Goal: Task Accomplishment & Management: Manage account settings

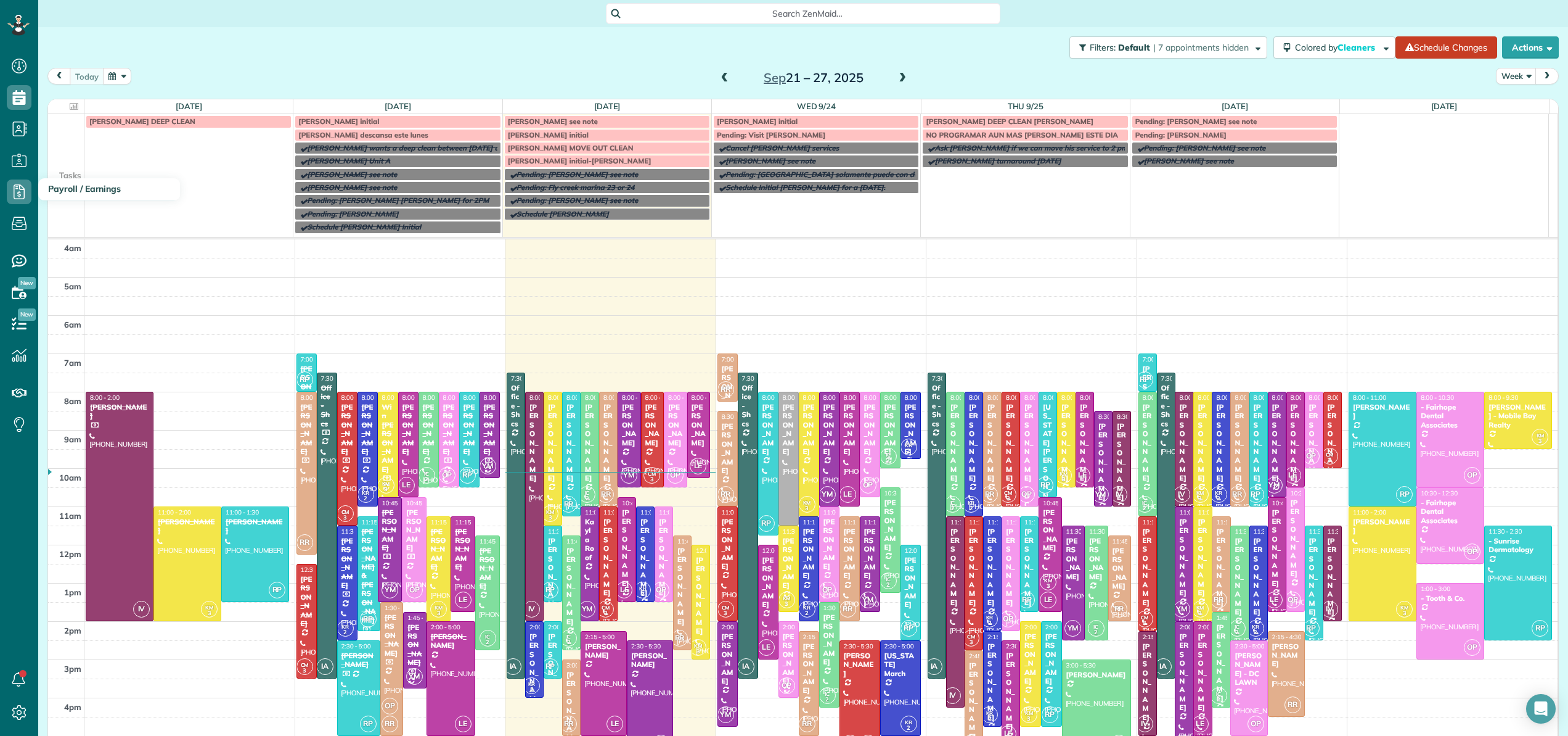
scroll to position [77, 0]
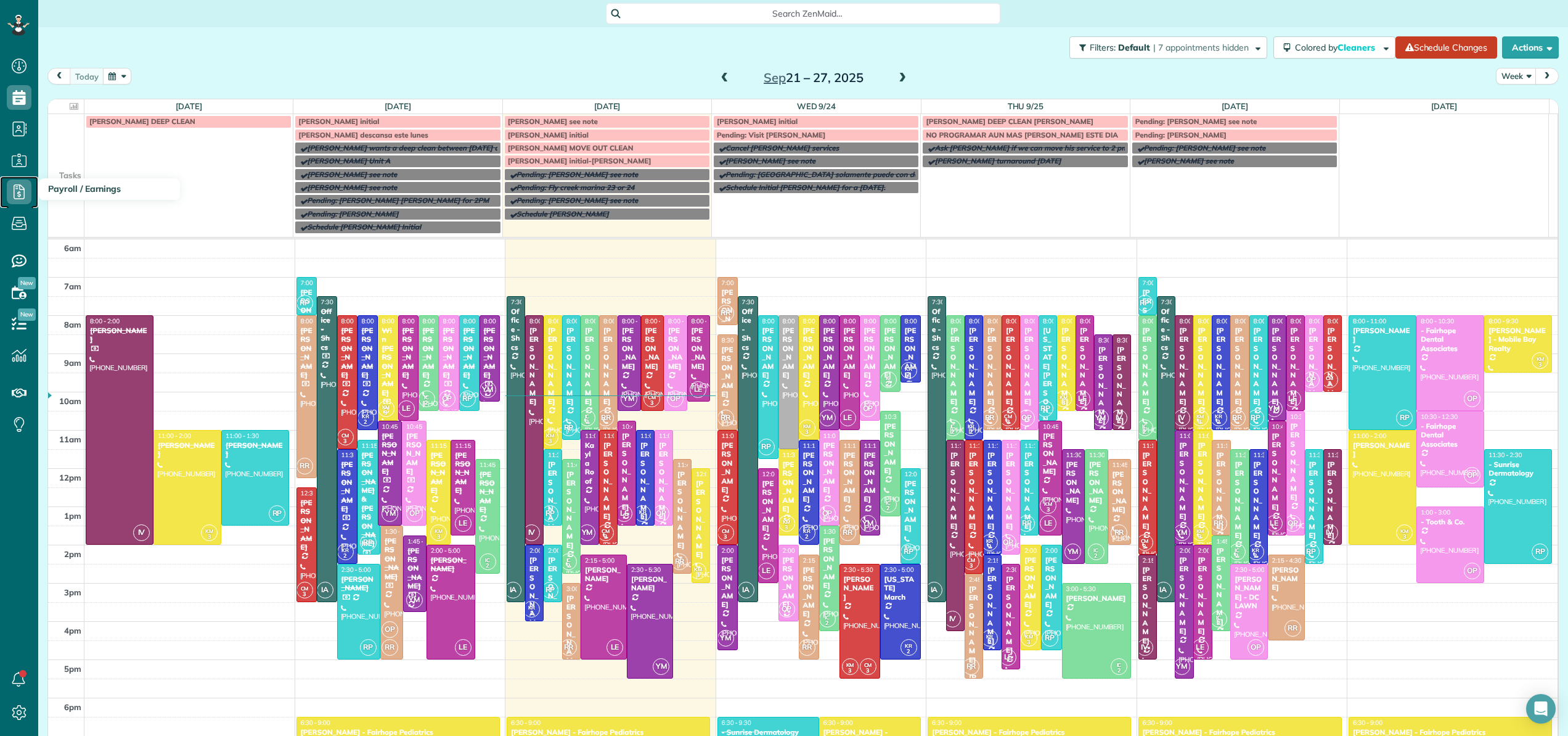
click at [21, 190] on icon at bounding box center [19, 191] width 24 height 25
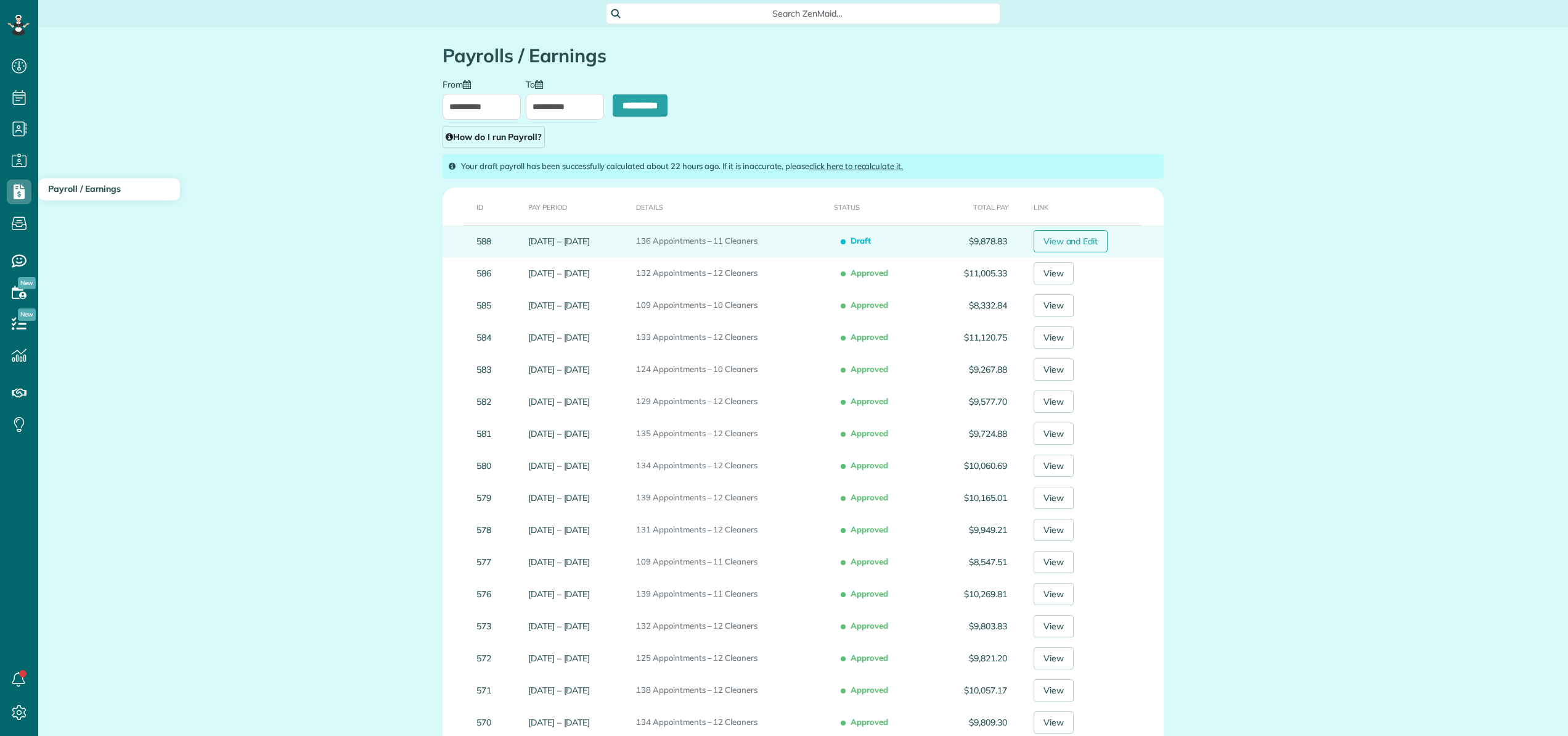
scroll to position [5, 5]
click at [1081, 239] on link "View and Edit" at bounding box center [1070, 240] width 74 height 22
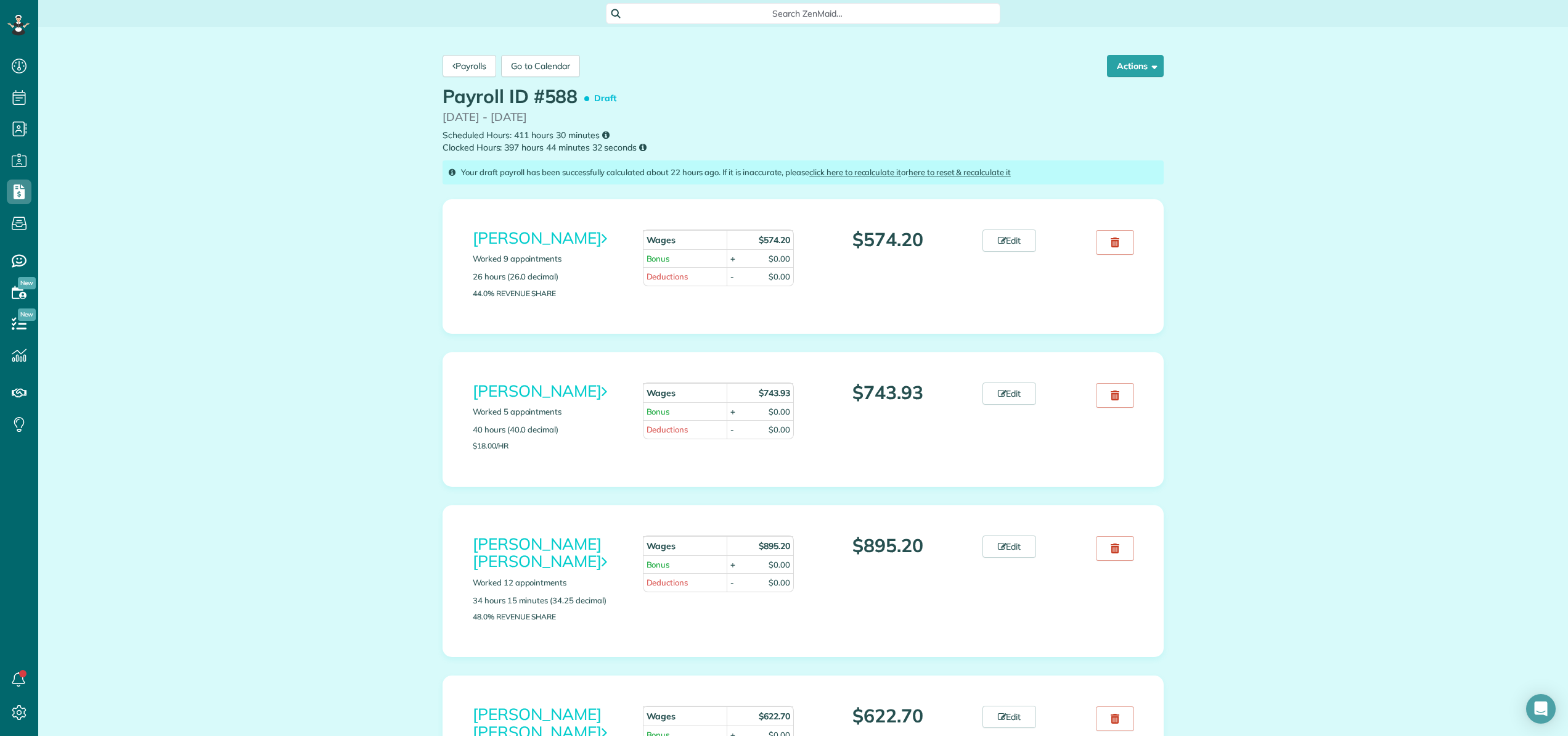
scroll to position [15, 0]
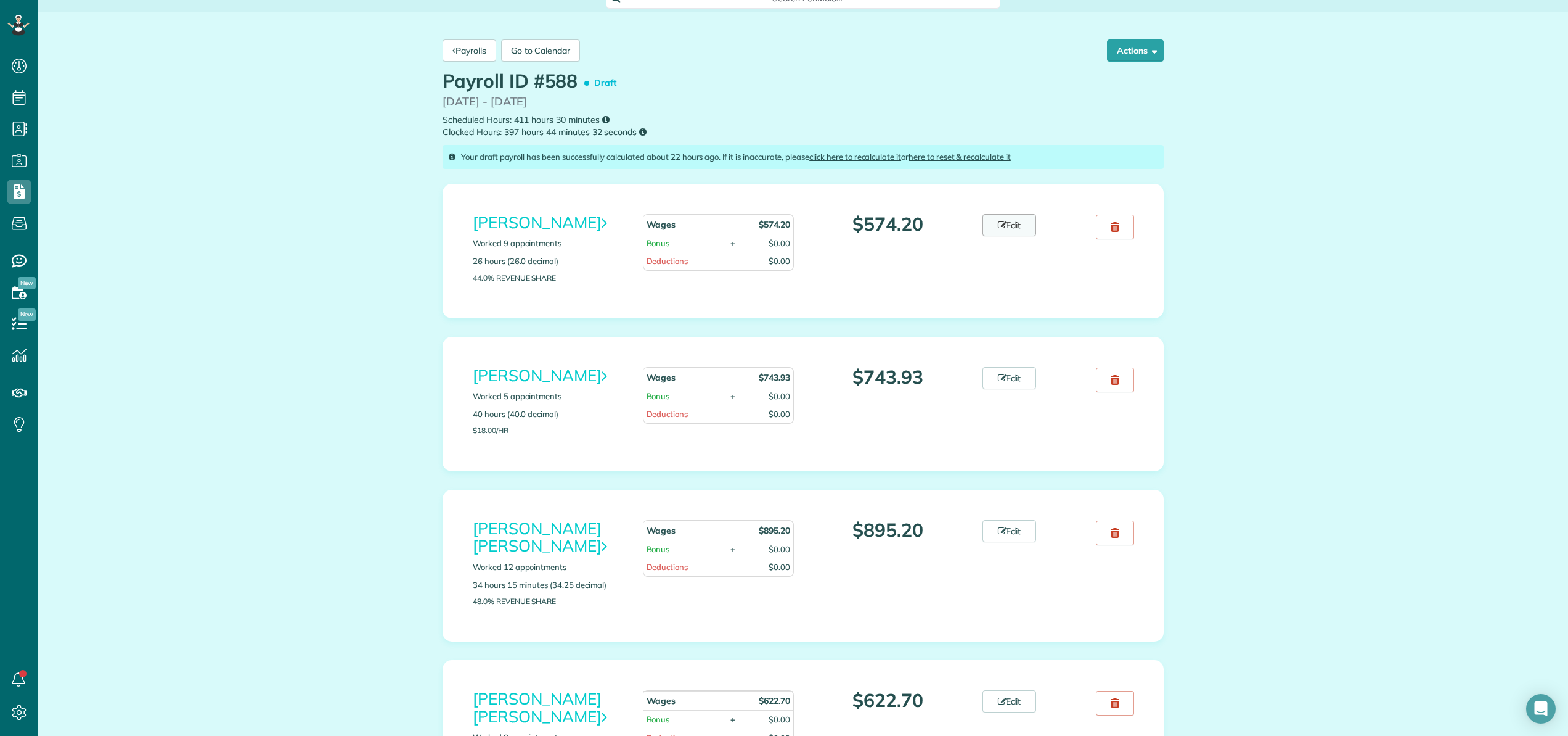
click at [1004, 224] on link "Edit" at bounding box center [1010, 224] width 54 height 22
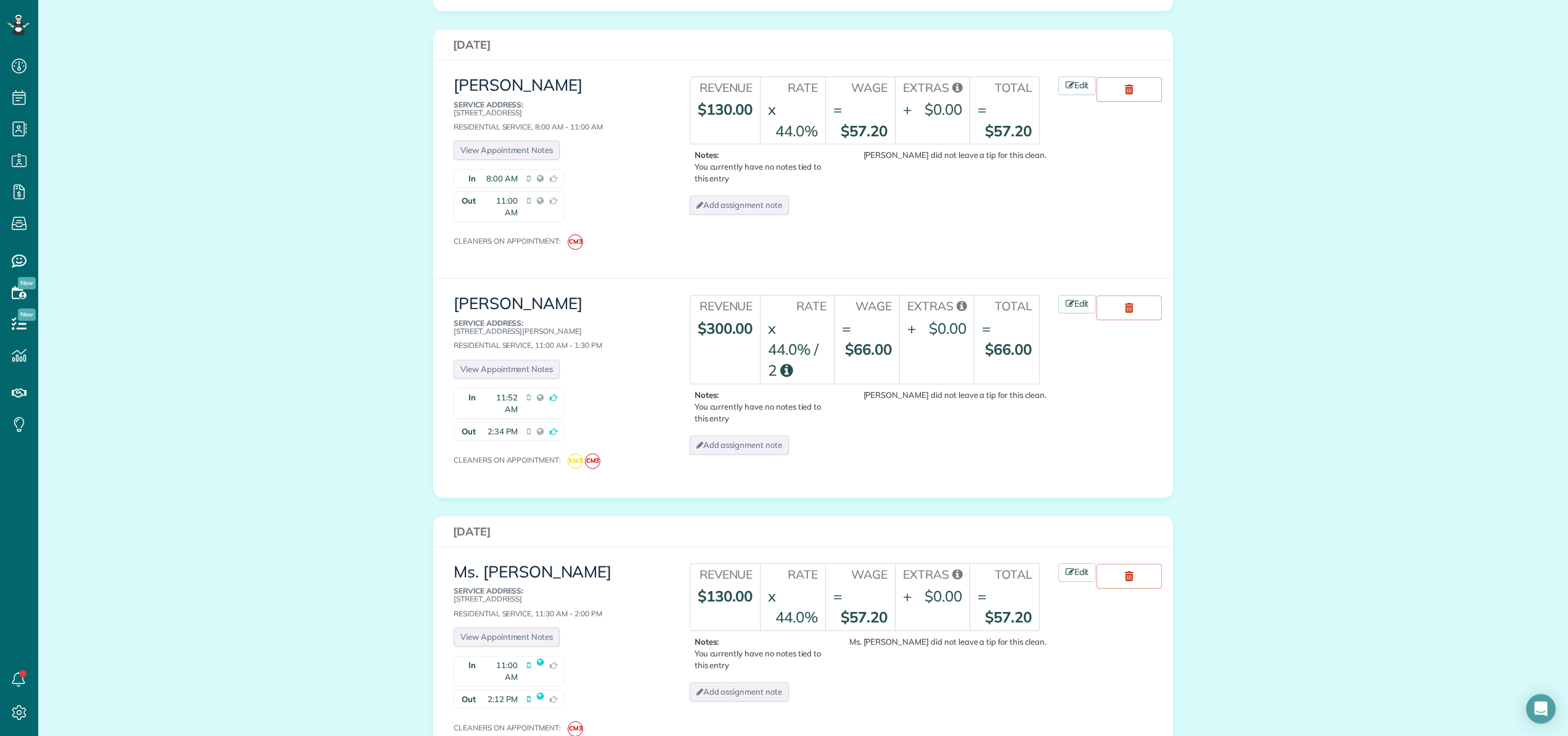
scroll to position [1552, 0]
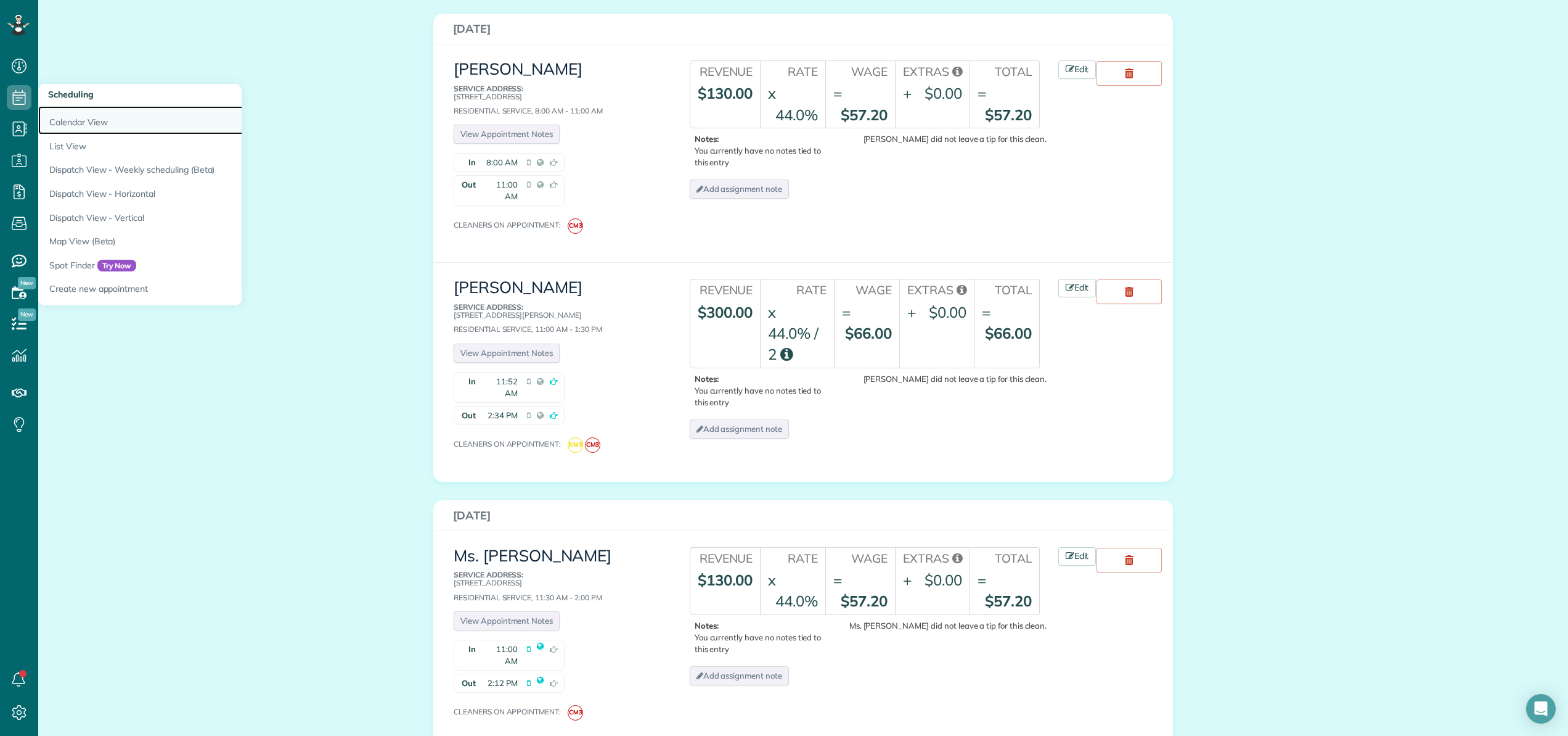
click at [63, 122] on link "Calendar View" at bounding box center [192, 119] width 309 height 28
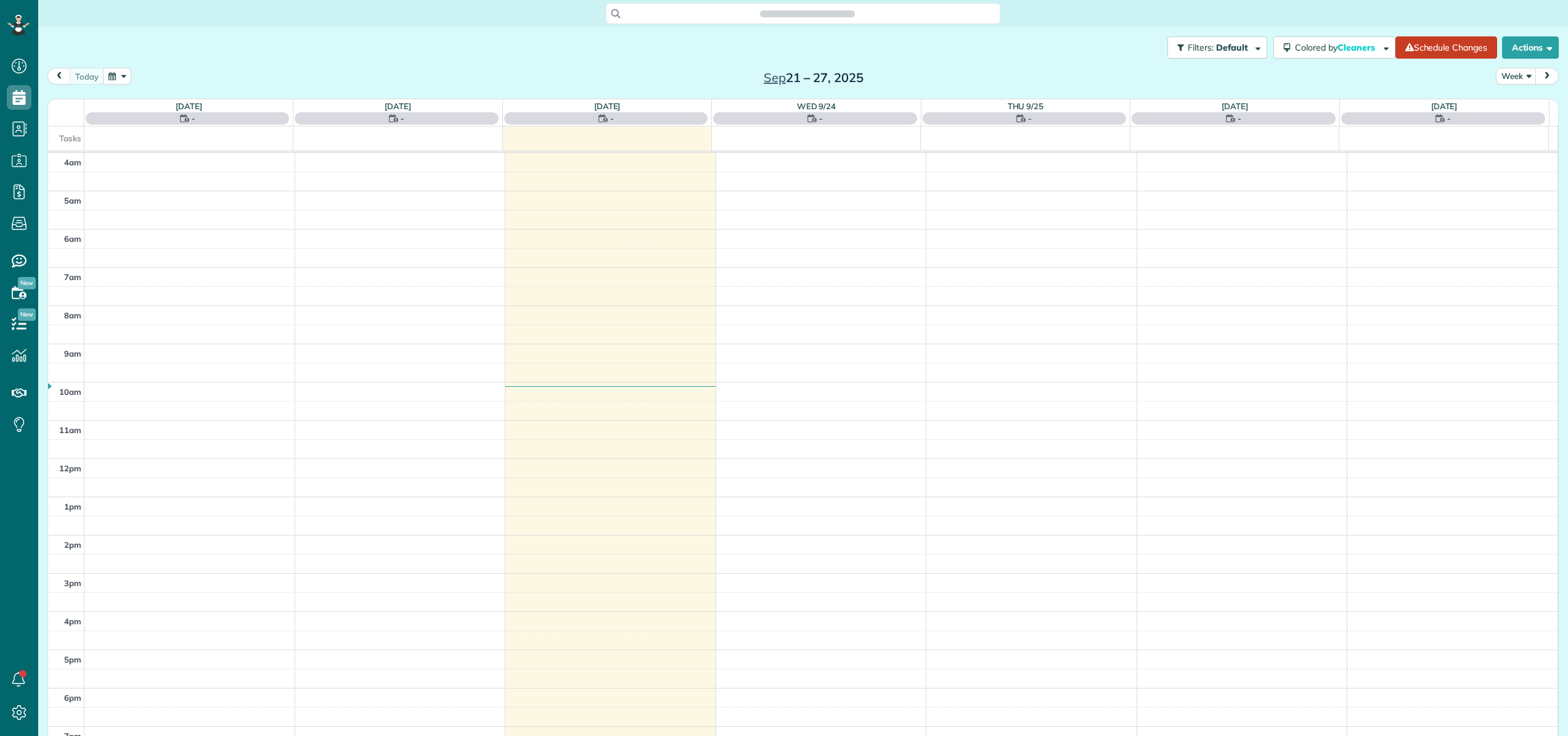
scroll to position [89, 0]
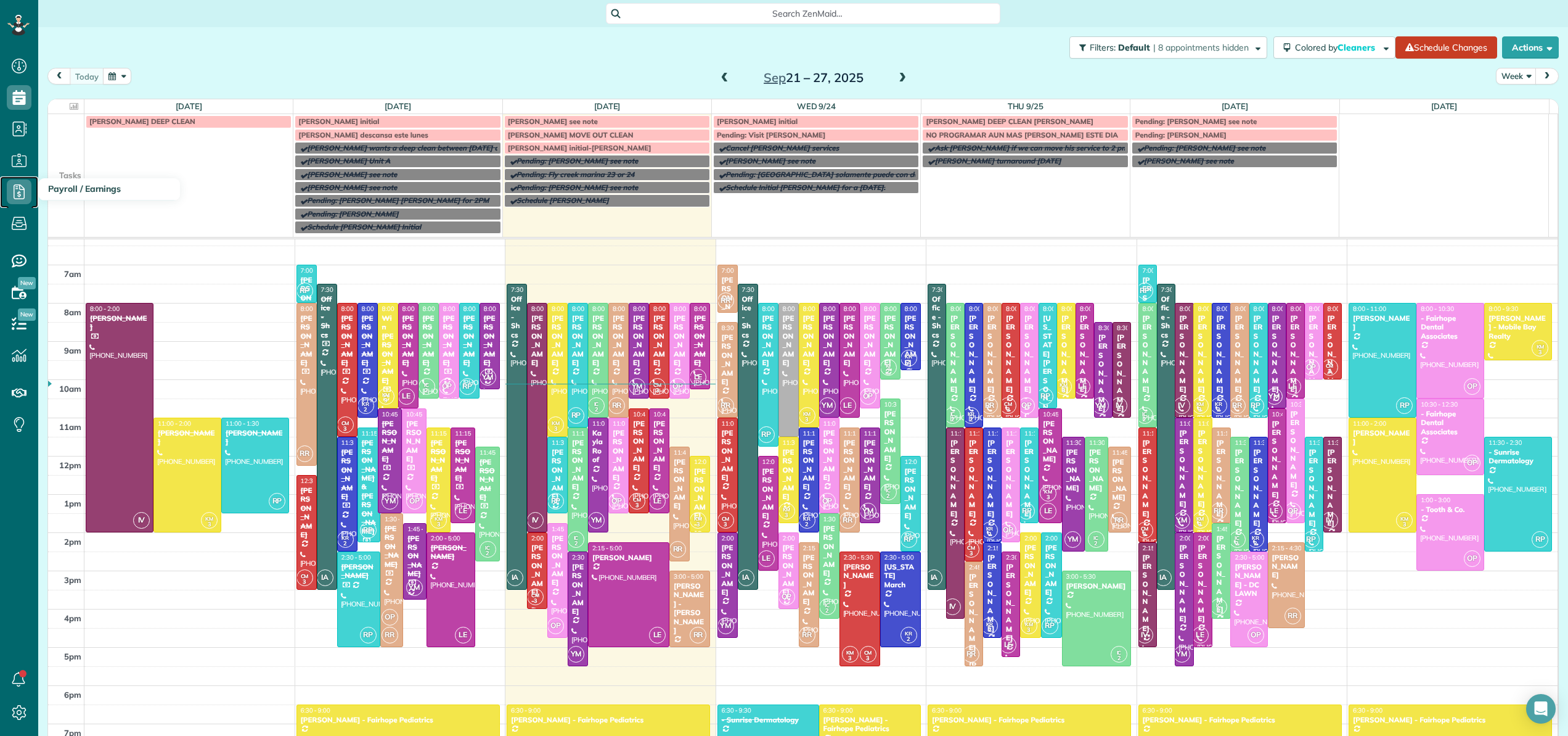
click at [18, 195] on use at bounding box center [19, 191] width 11 height 15
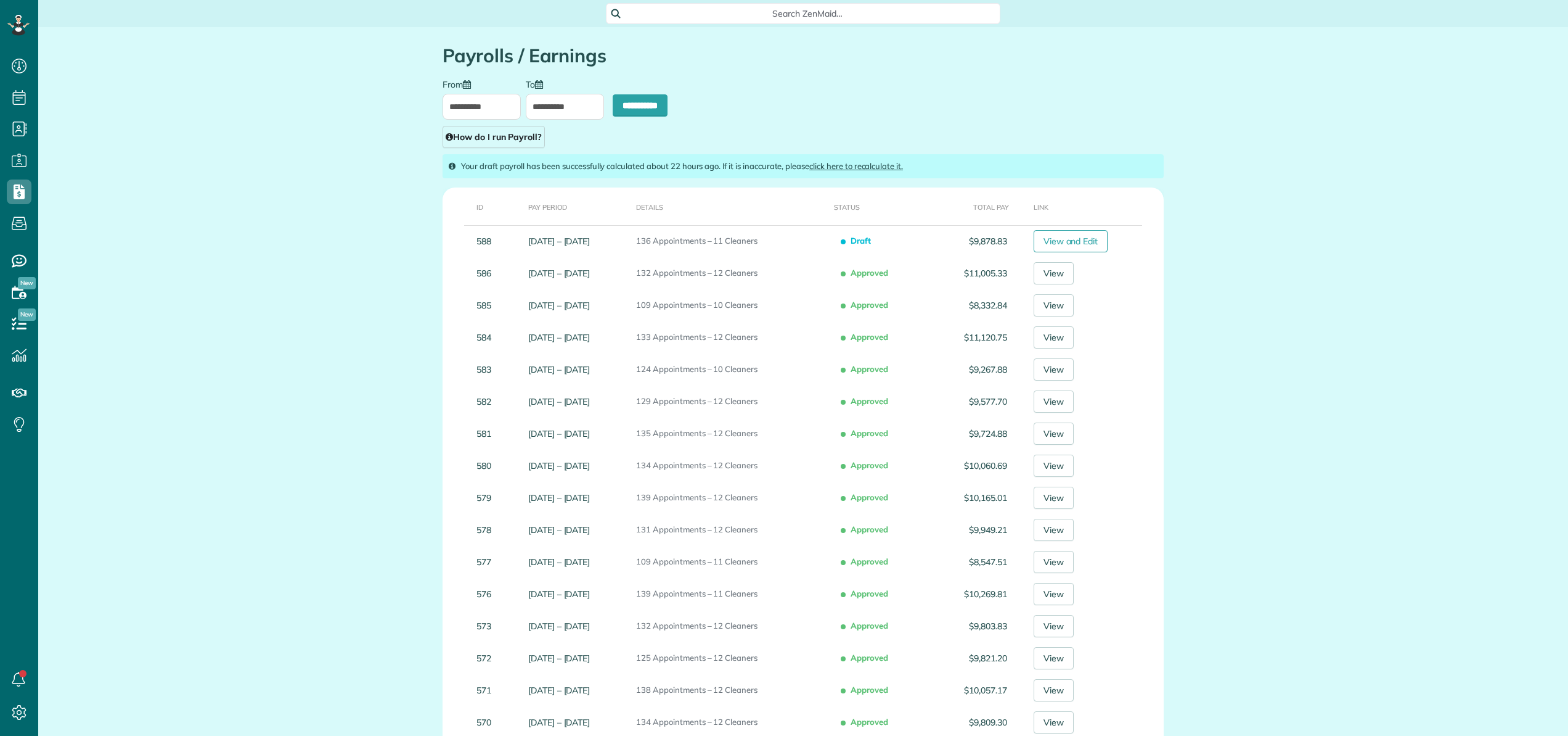
scroll to position [5, 5]
type input "**********"
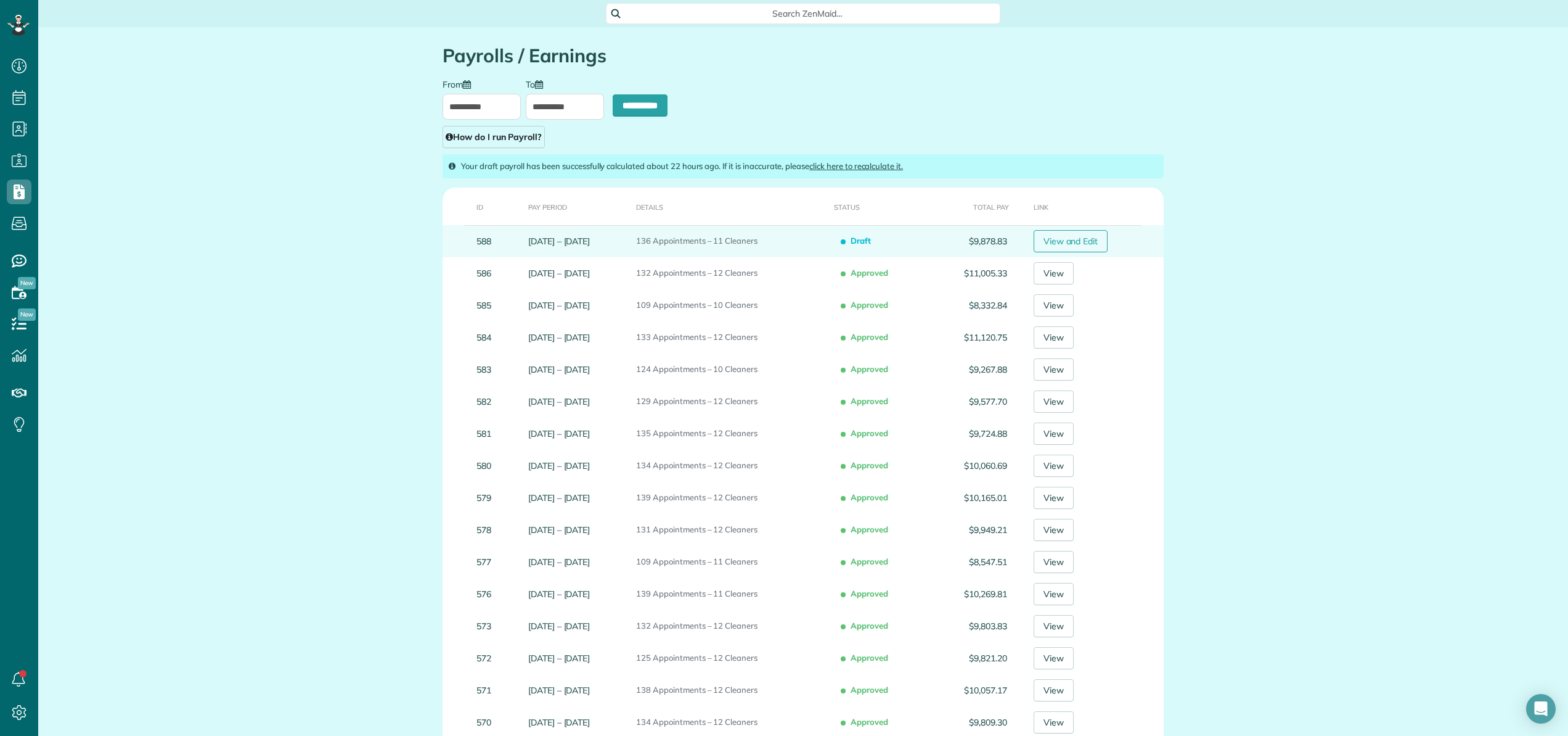
click at [1078, 247] on link "View and Edit" at bounding box center [1070, 240] width 74 height 22
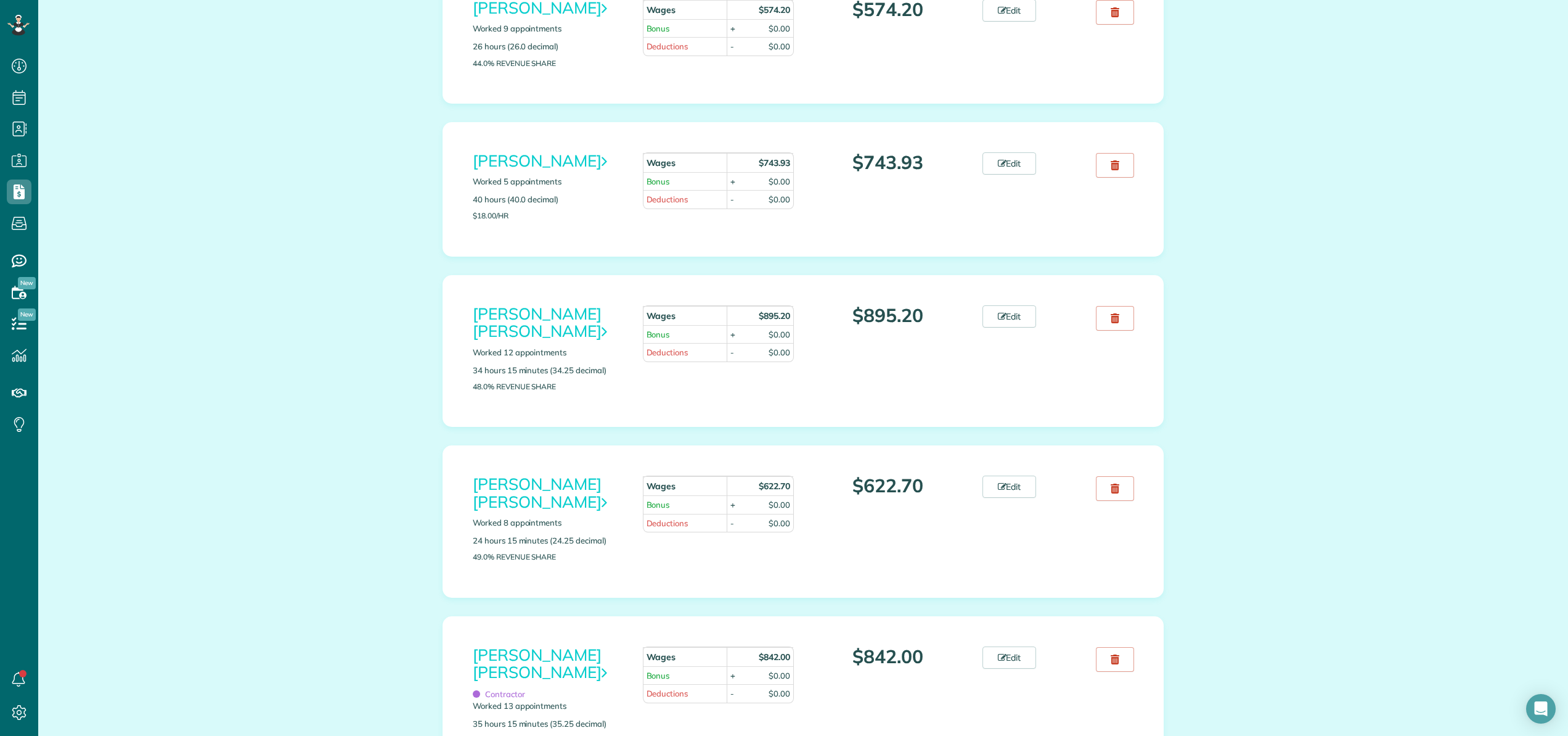
scroll to position [273, 0]
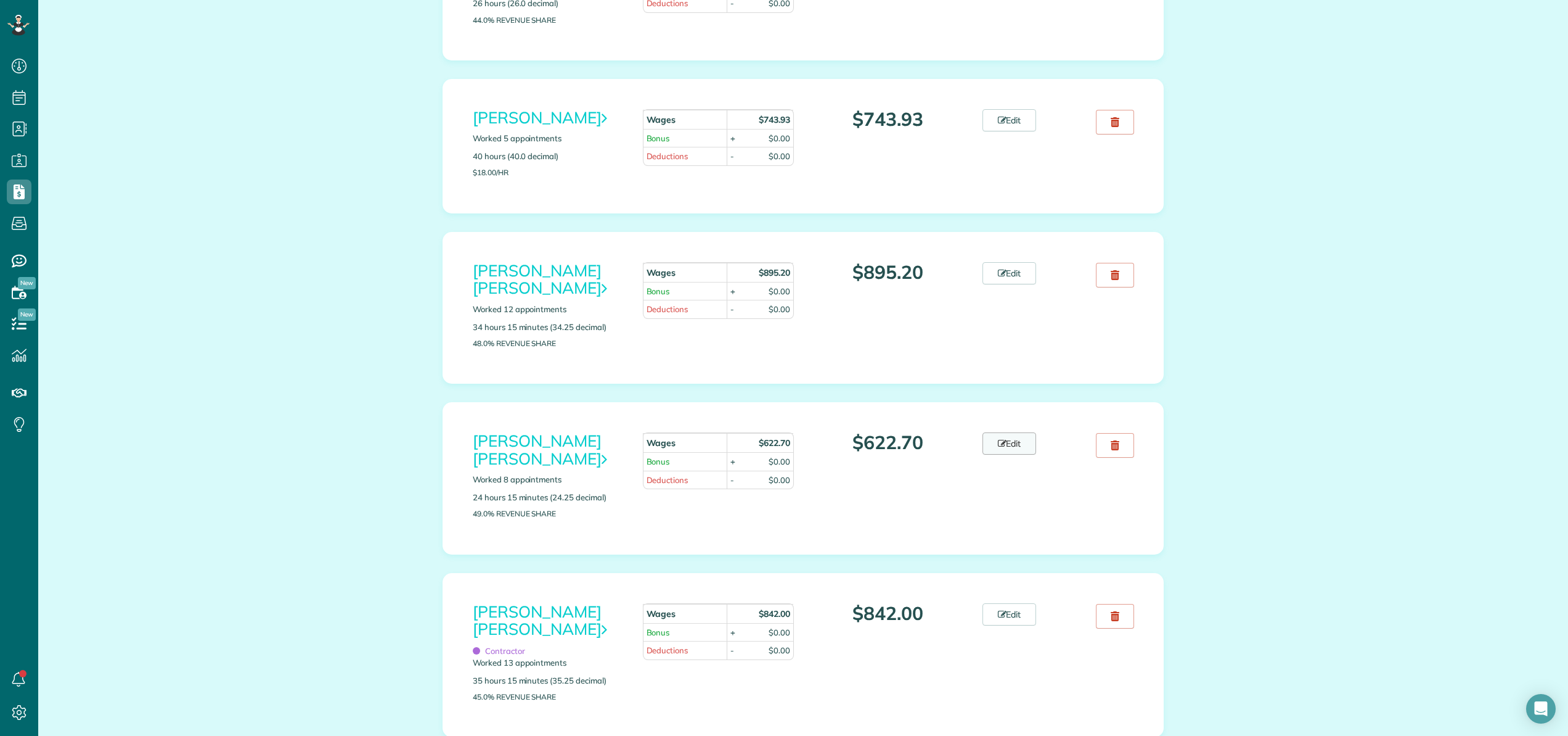
click at [1029, 432] on link "Edit" at bounding box center [1010, 443] width 54 height 22
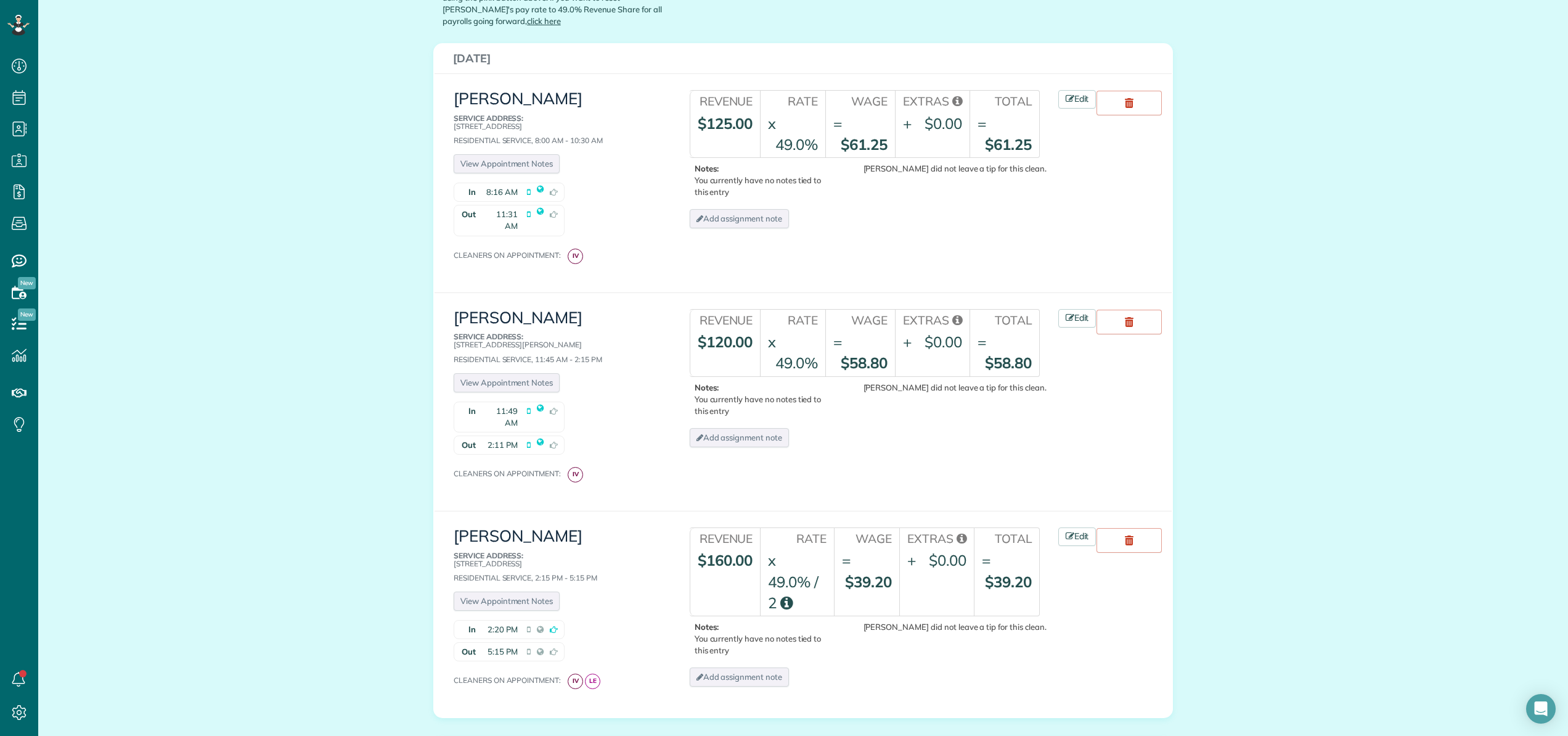
scroll to position [388, 0]
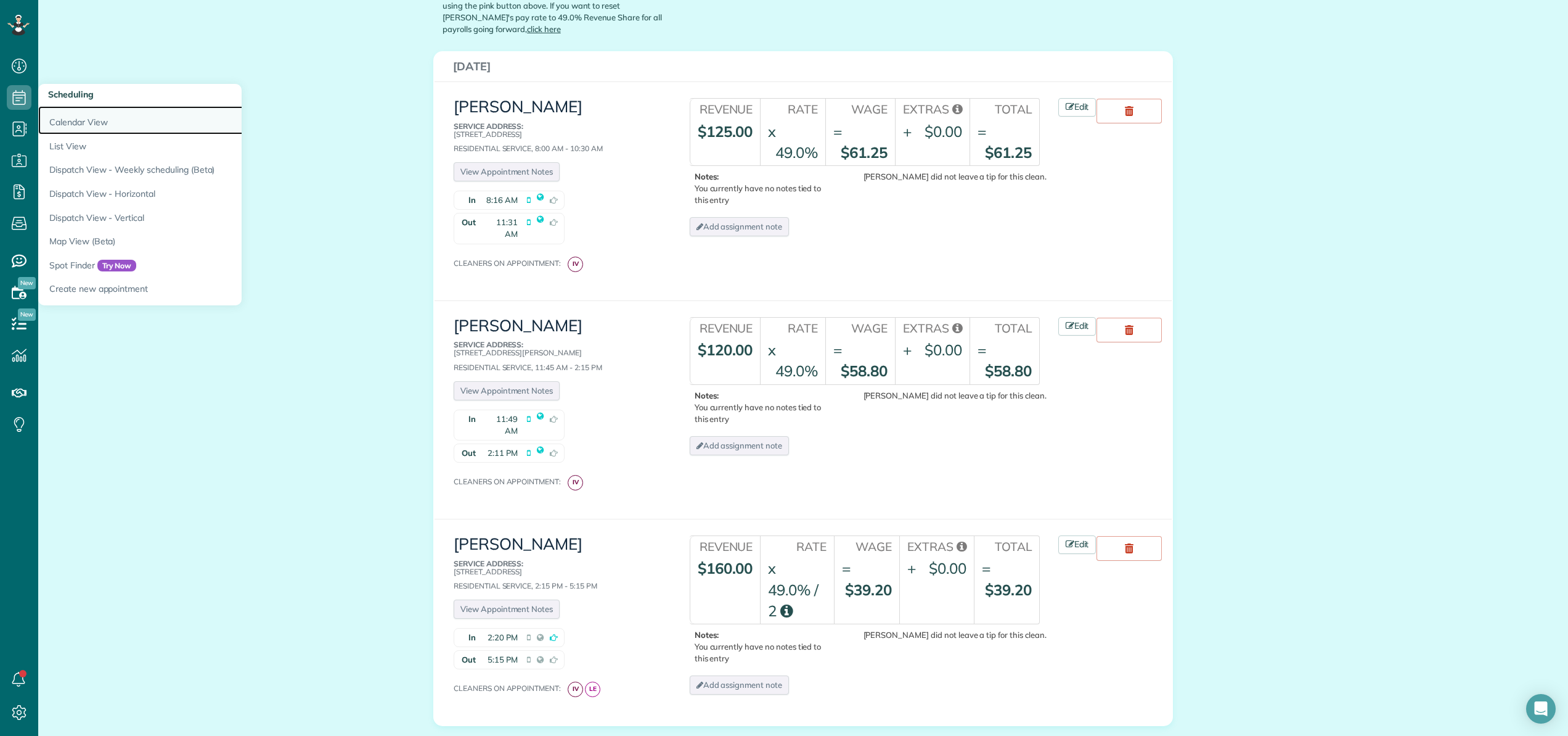
click at [44, 114] on link "Calendar View" at bounding box center [192, 119] width 309 height 28
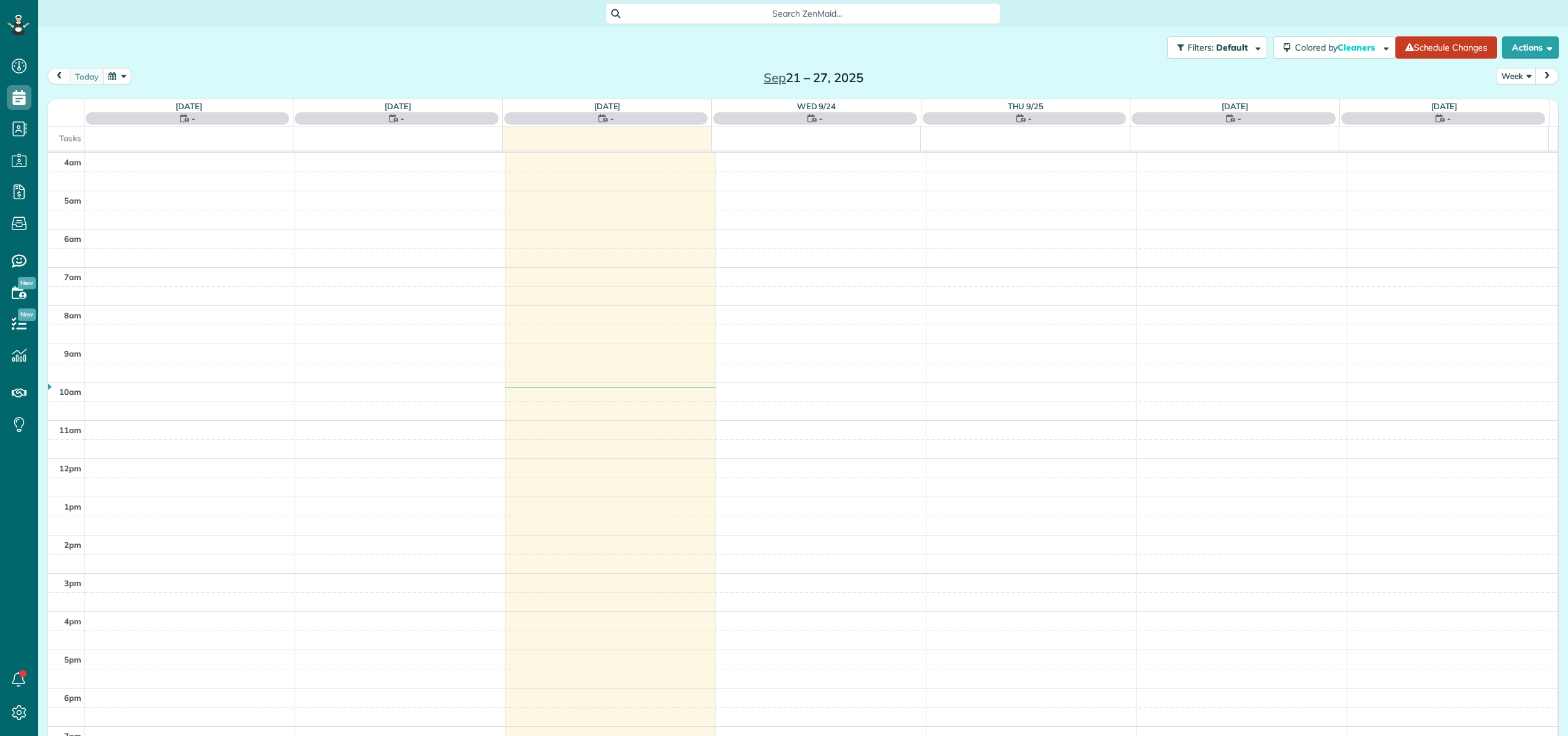
scroll to position [89, 0]
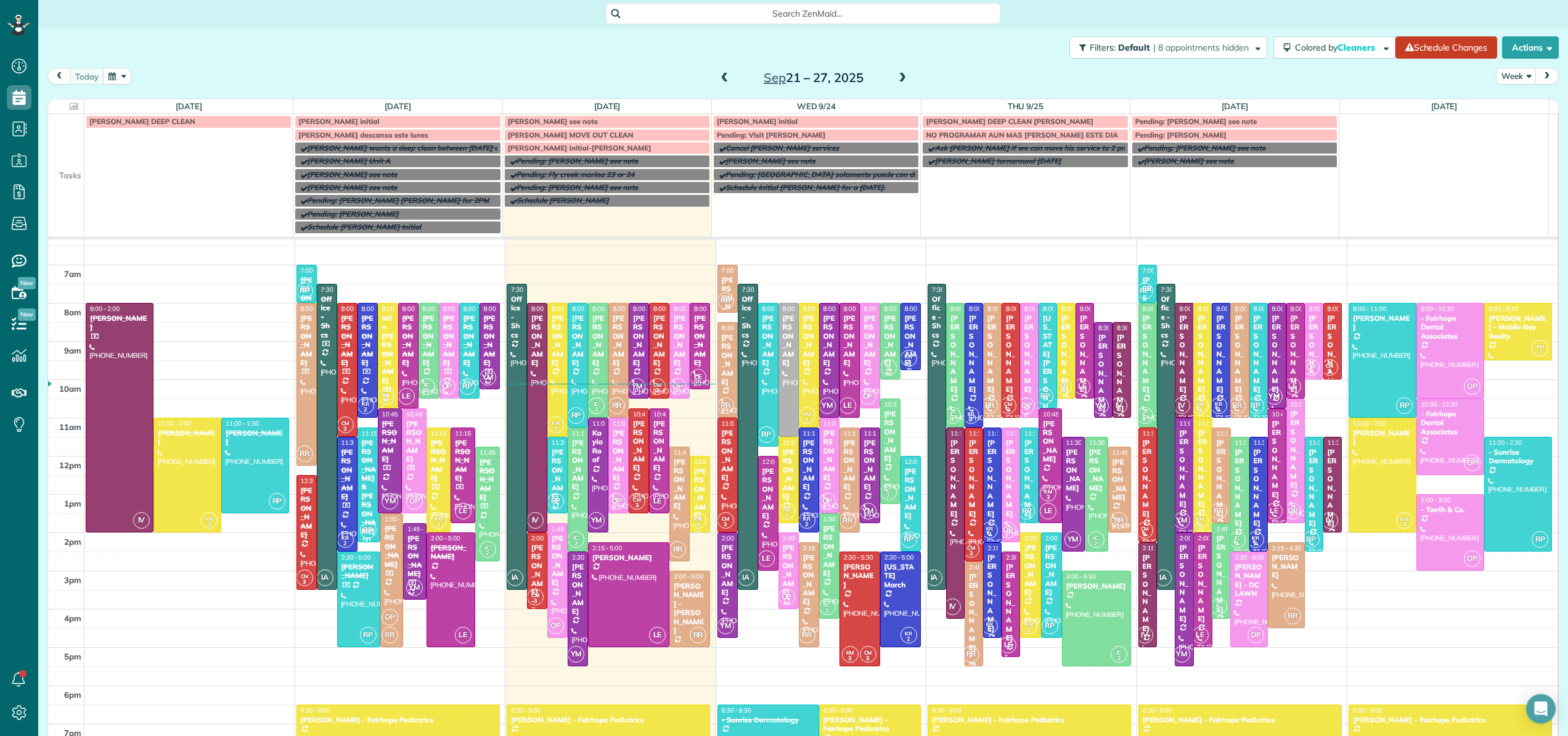
click at [721, 82] on span at bounding box center [725, 78] width 14 height 11
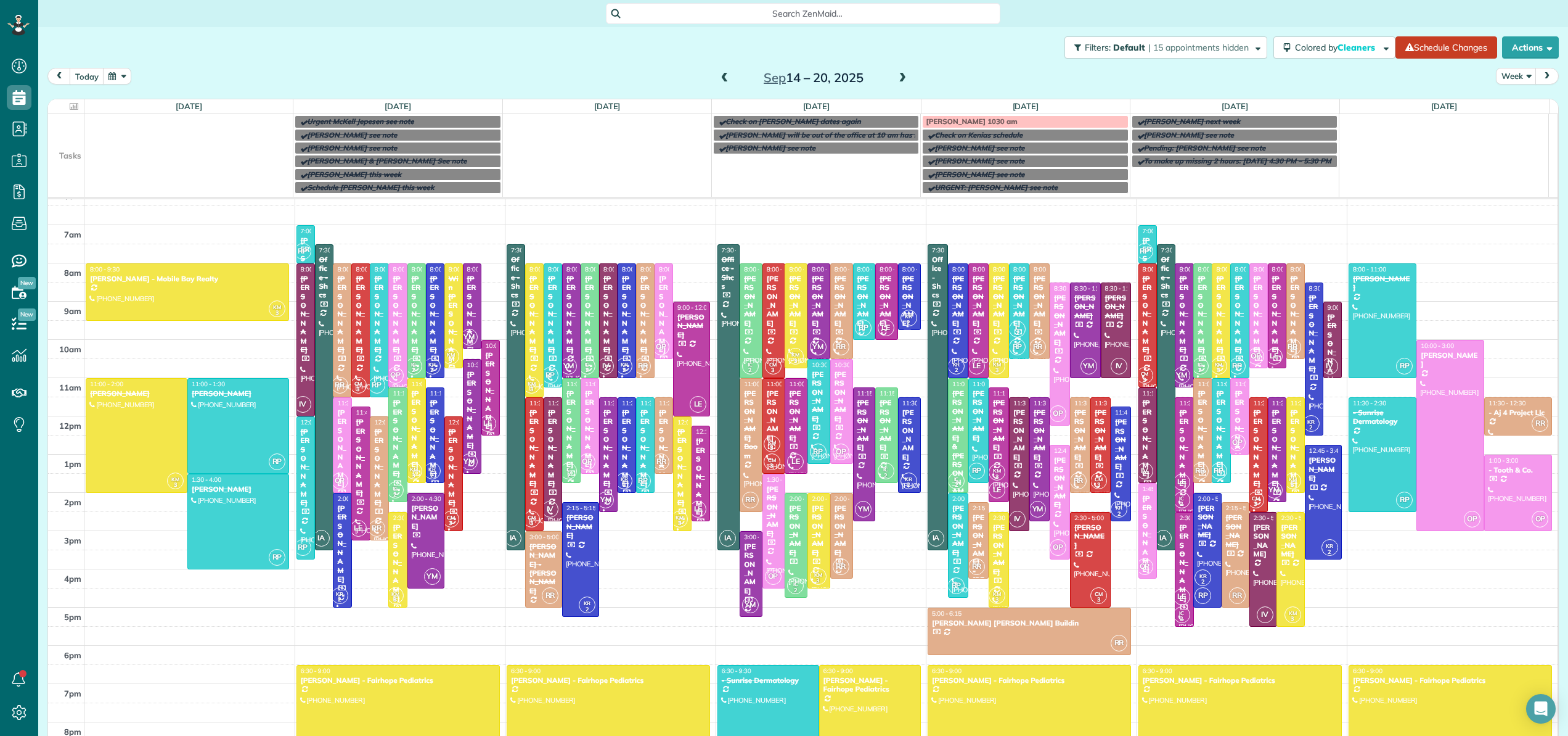
click at [722, 81] on span at bounding box center [725, 78] width 14 height 11
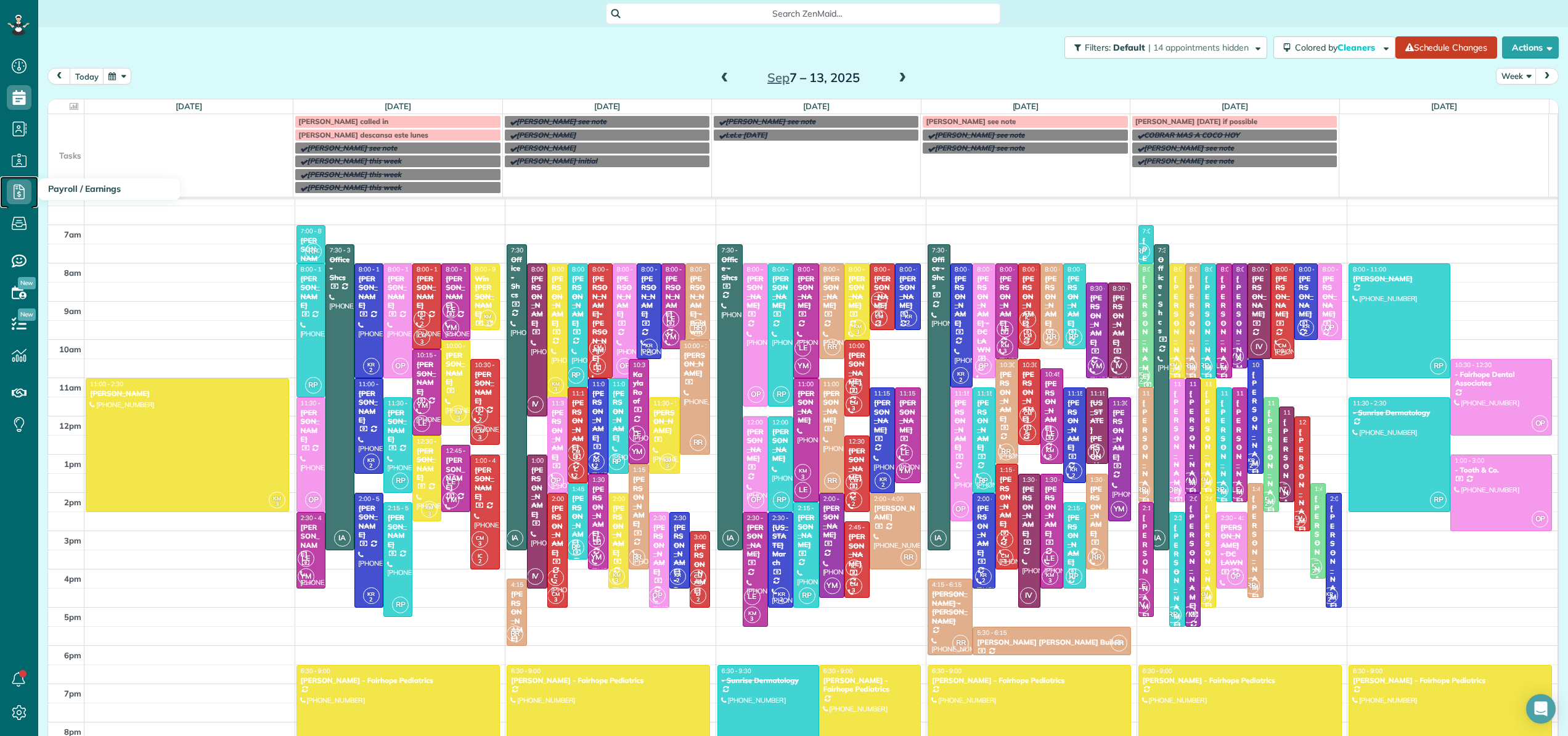
click at [15, 195] on icon at bounding box center [19, 191] width 24 height 25
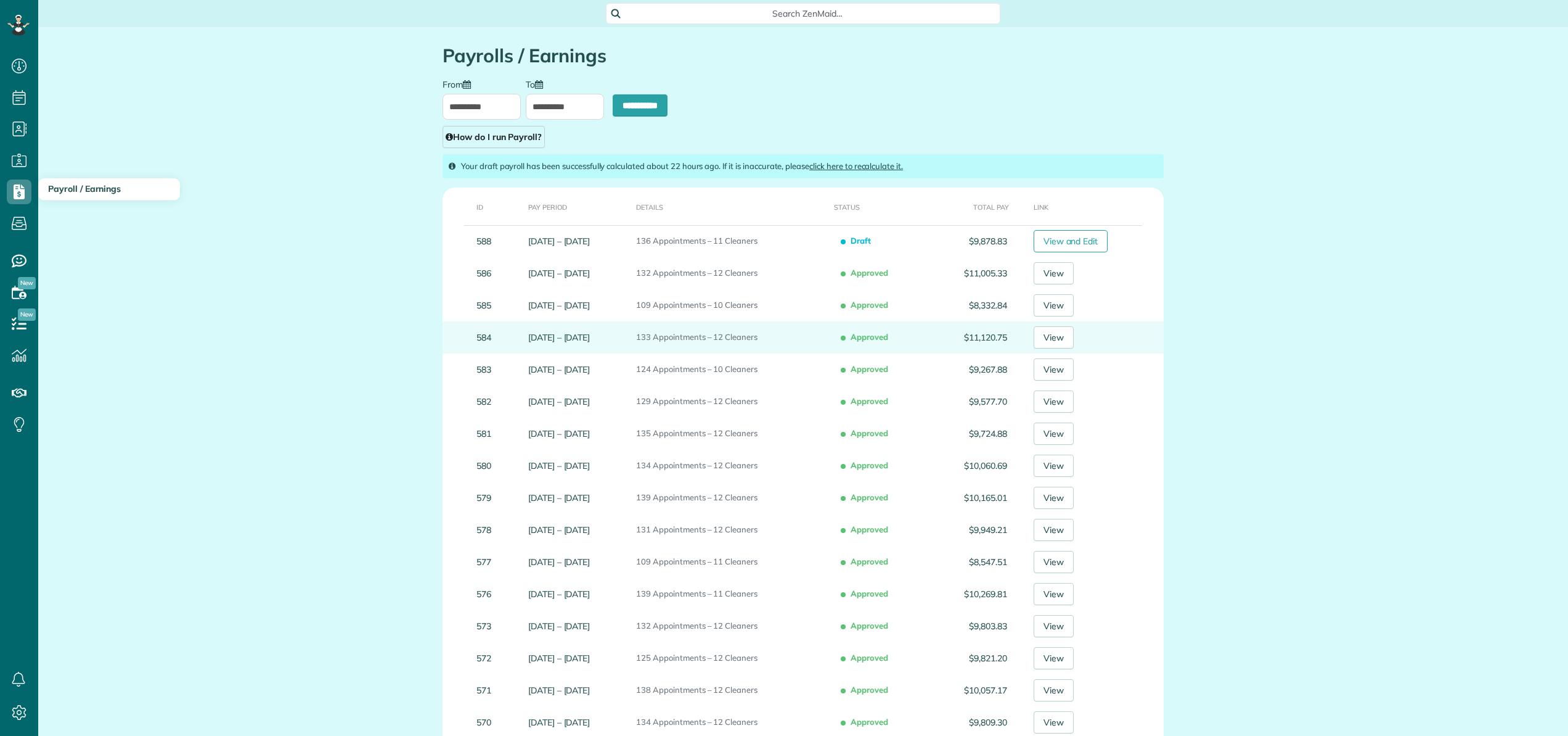
scroll to position [5, 5]
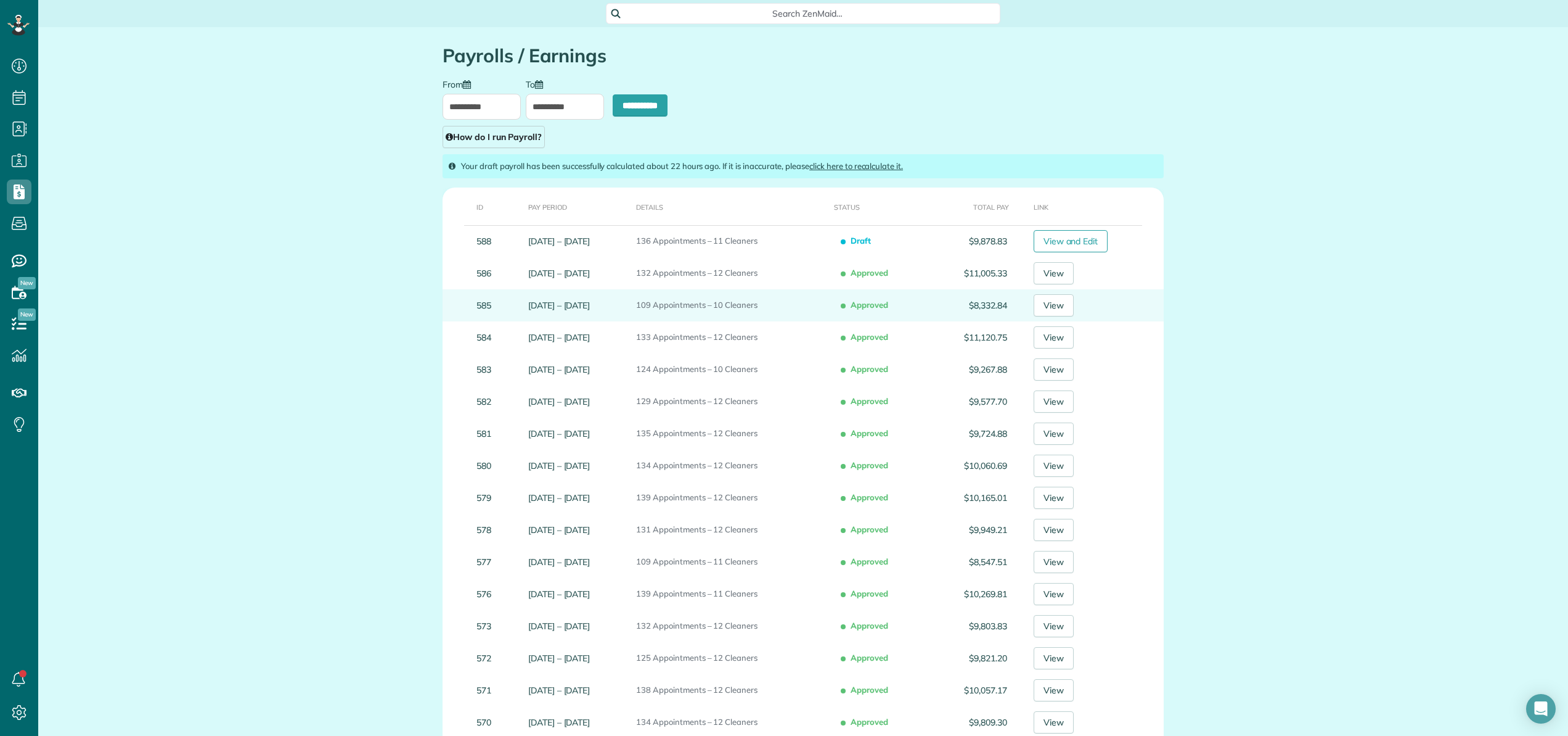
type input "**********"
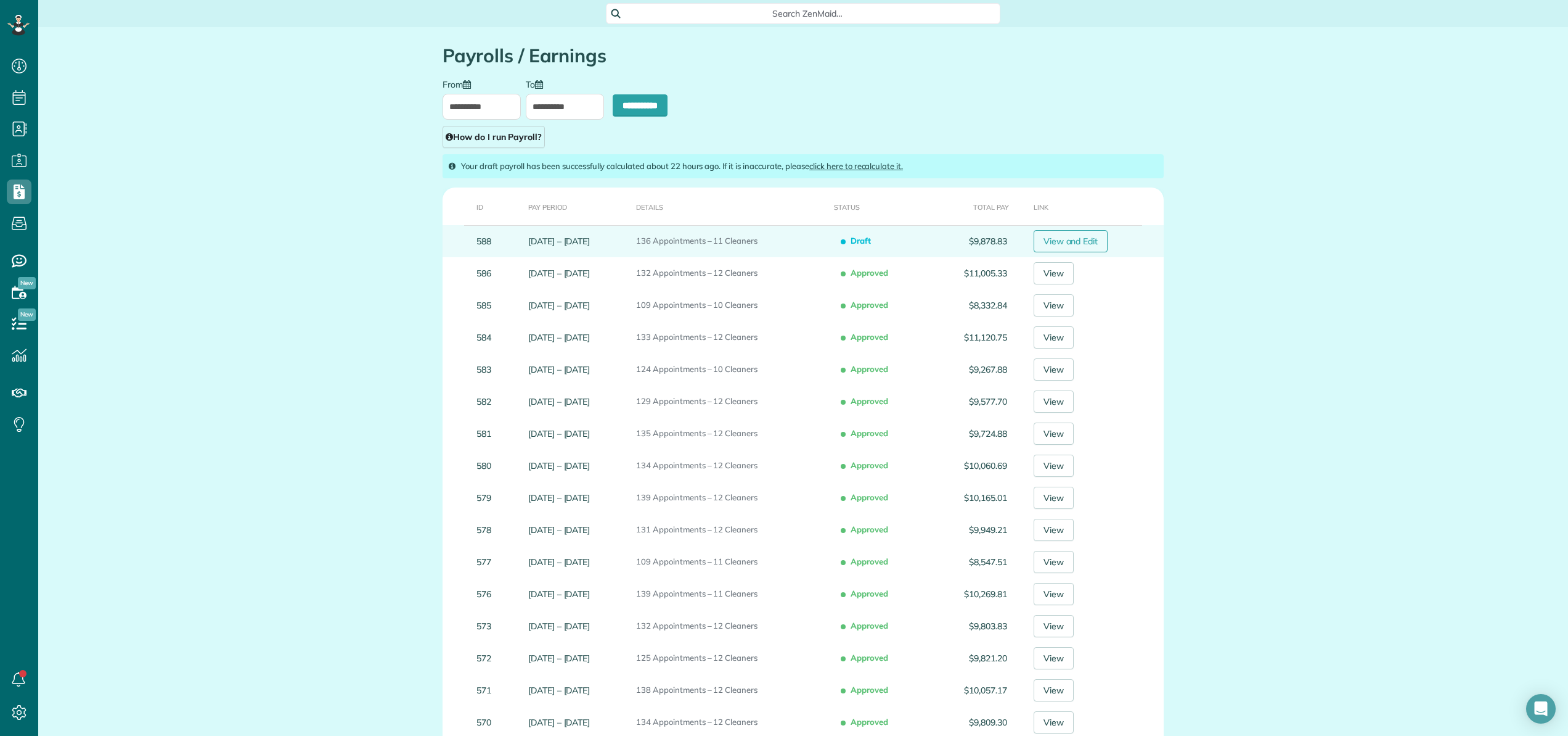
click at [1066, 243] on link "View and Edit" at bounding box center [1070, 240] width 74 height 22
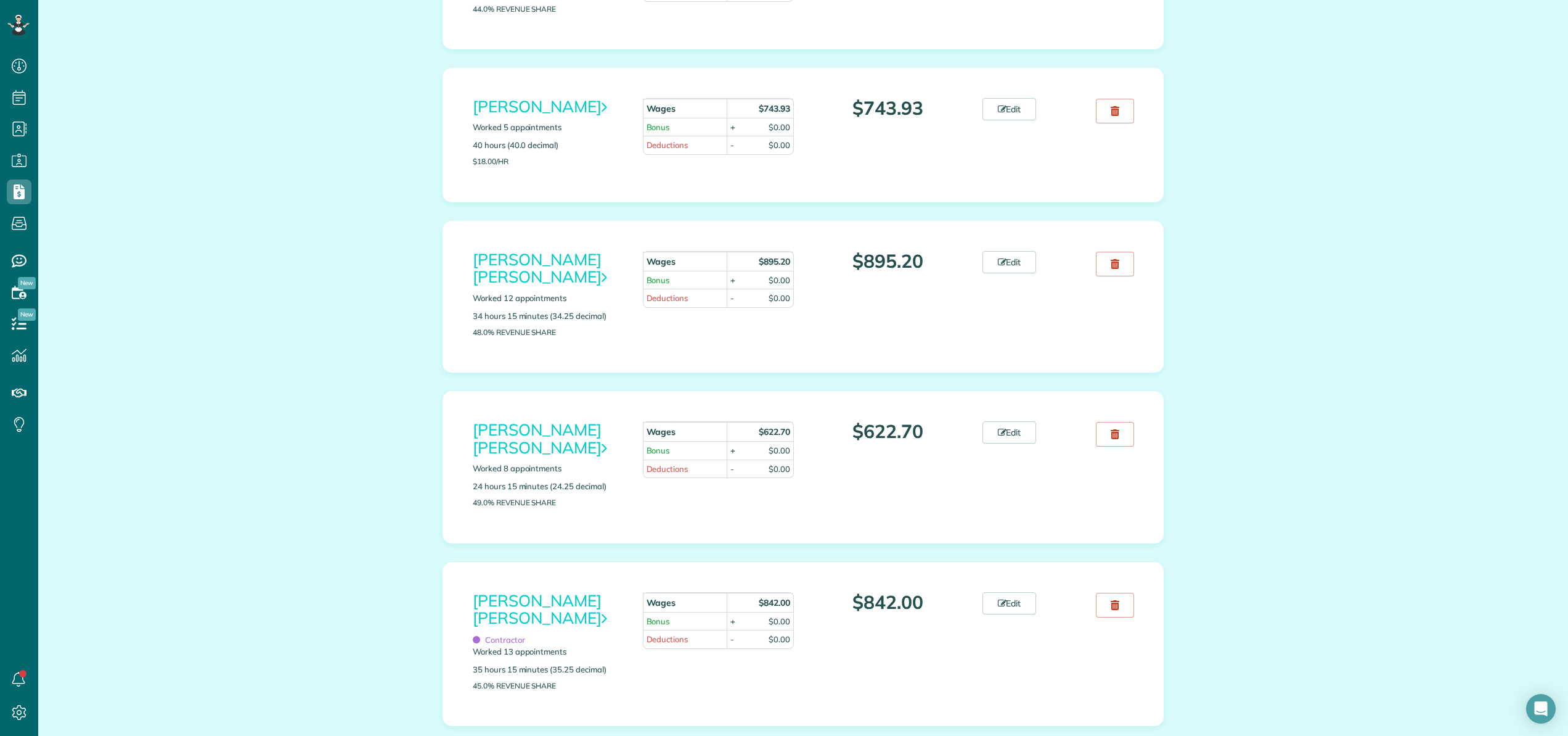
scroll to position [309, 0]
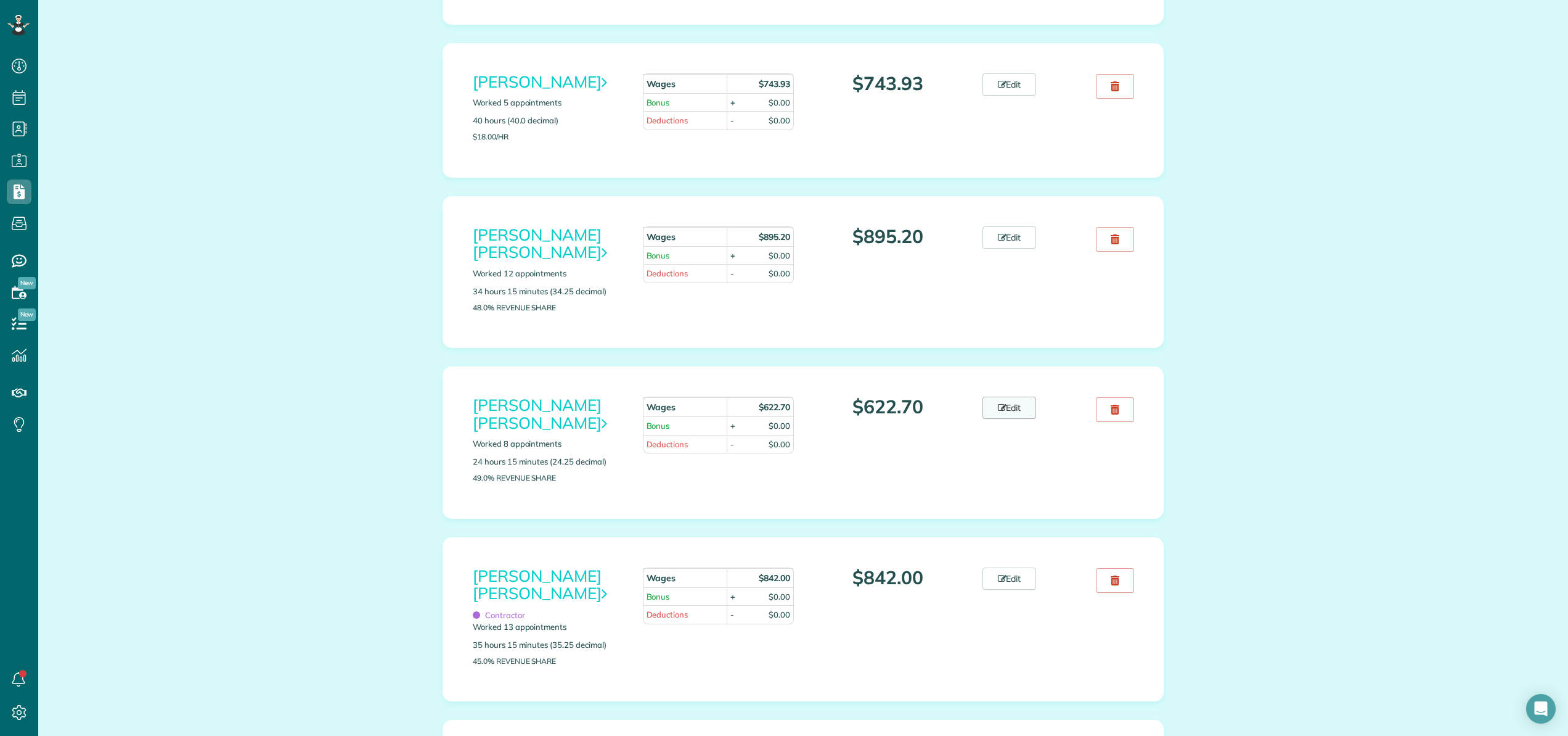
click at [1018, 397] on link "Edit" at bounding box center [1010, 407] width 54 height 22
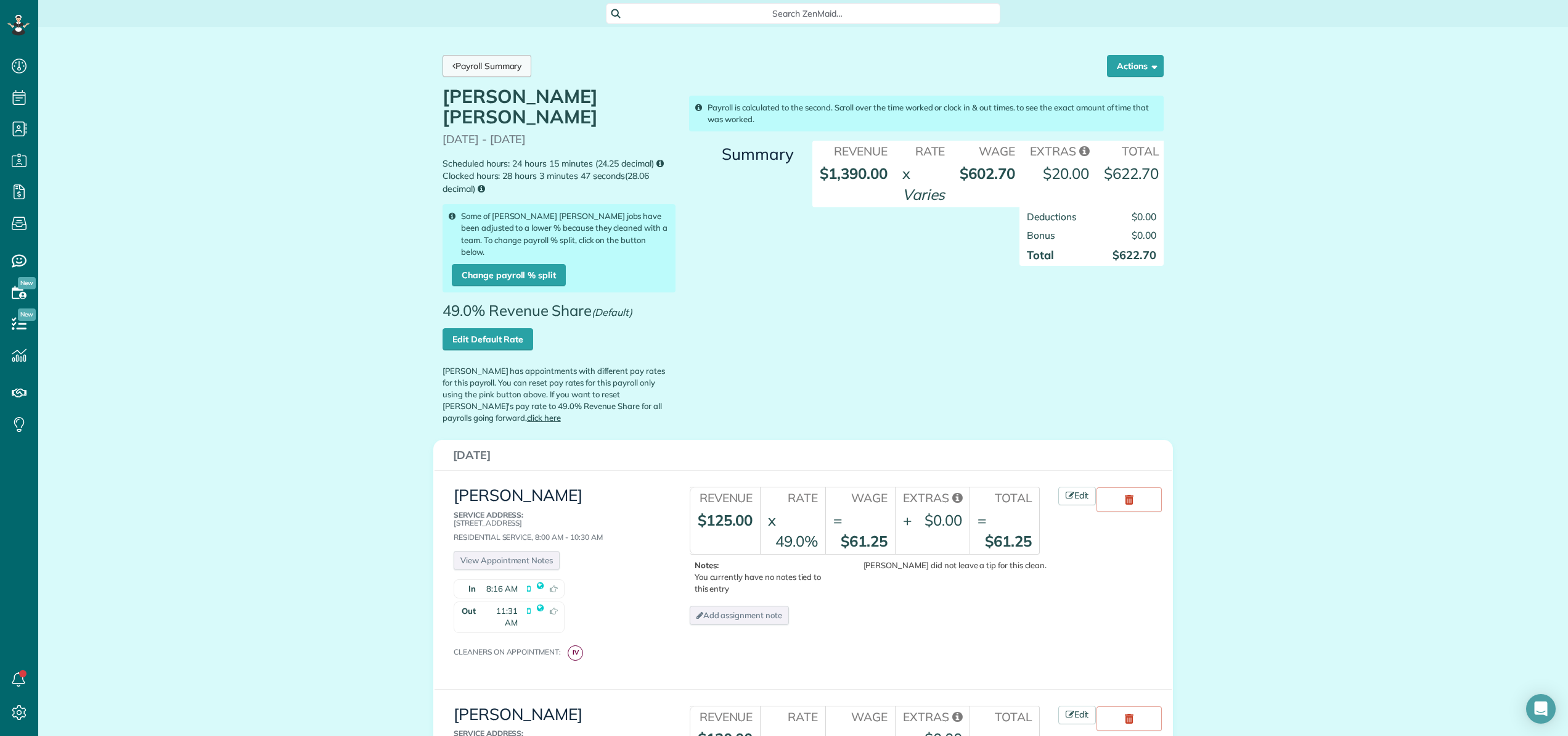
click at [483, 70] on link "Payroll Summary" at bounding box center [487, 66] width 89 height 22
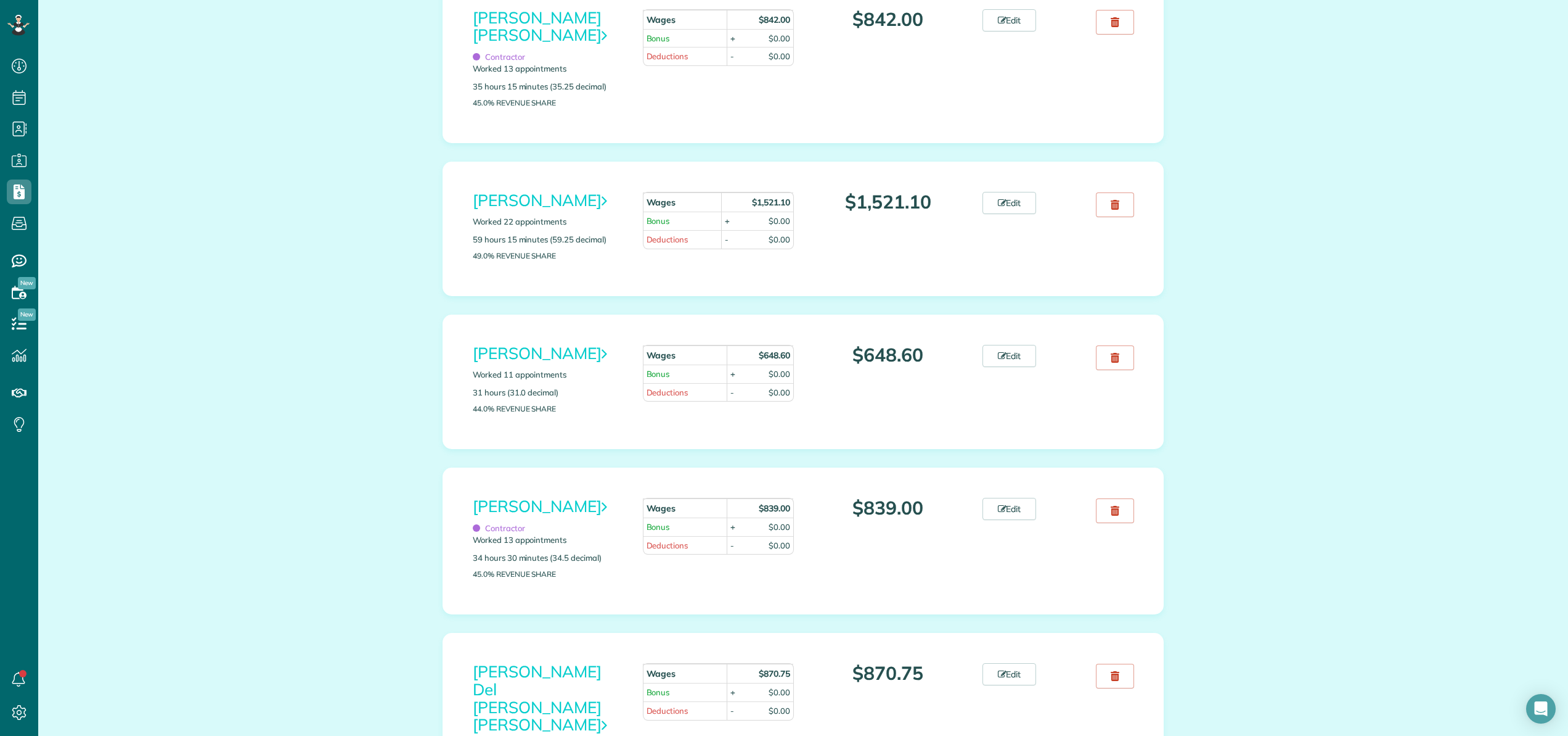
scroll to position [882, 0]
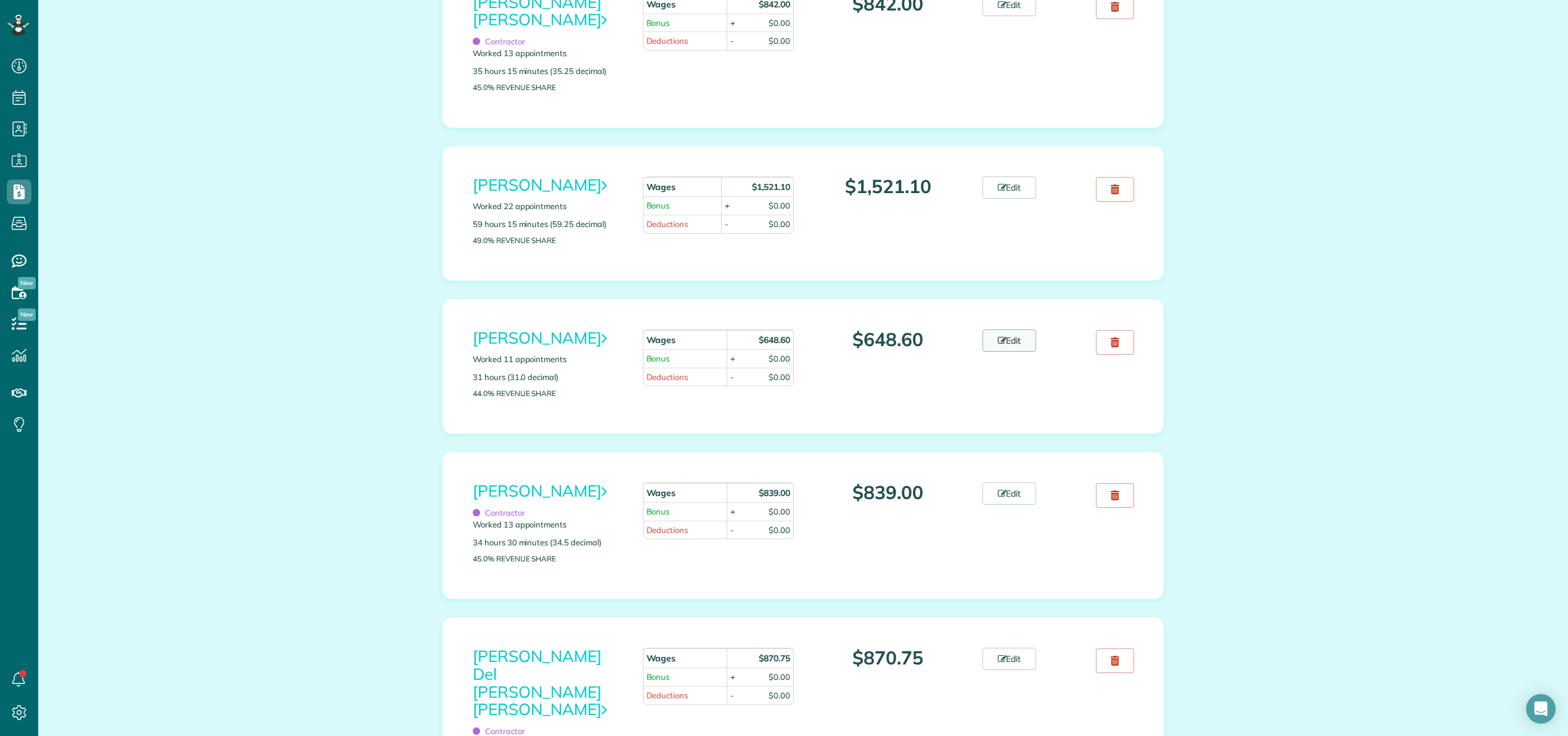
click at [1015, 352] on link "Edit" at bounding box center [1010, 340] width 54 height 22
